Goal: Transaction & Acquisition: Obtain resource

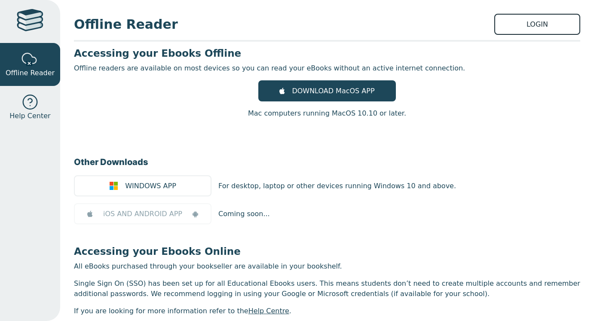
click at [524, 19] on link "LOGIN" at bounding box center [538, 24] width 86 height 21
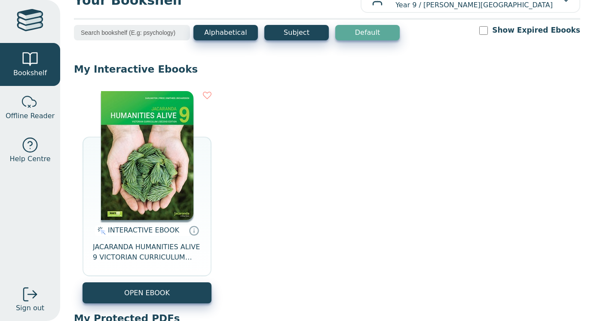
scroll to position [30, 0]
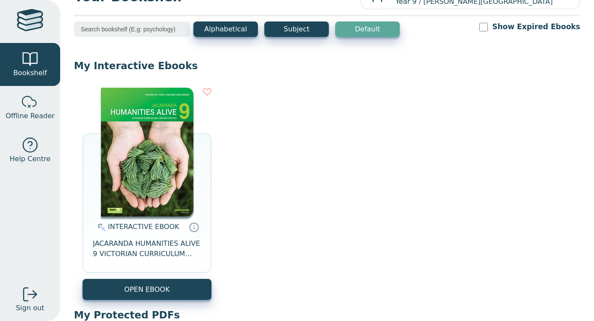
click at [150, 211] on img at bounding box center [147, 152] width 92 height 129
